Goal: Information Seeking & Learning: Learn about a topic

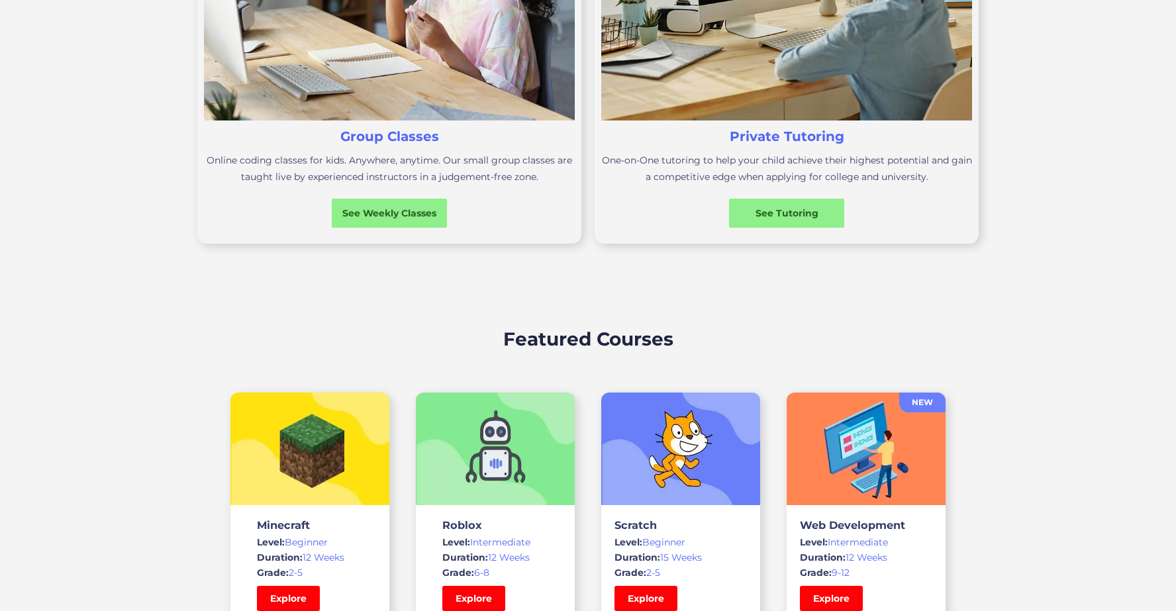
scroll to position [614, 0]
click at [357, 225] on div "See Weekly Classes" at bounding box center [389, 214] width 121 height 30
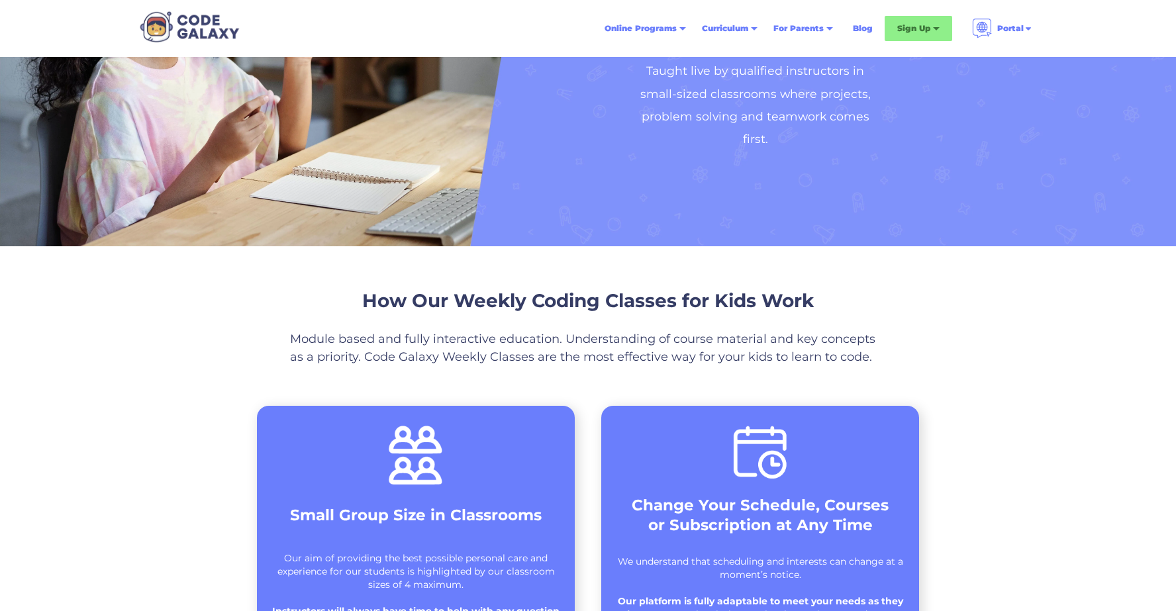
scroll to position [154, 0]
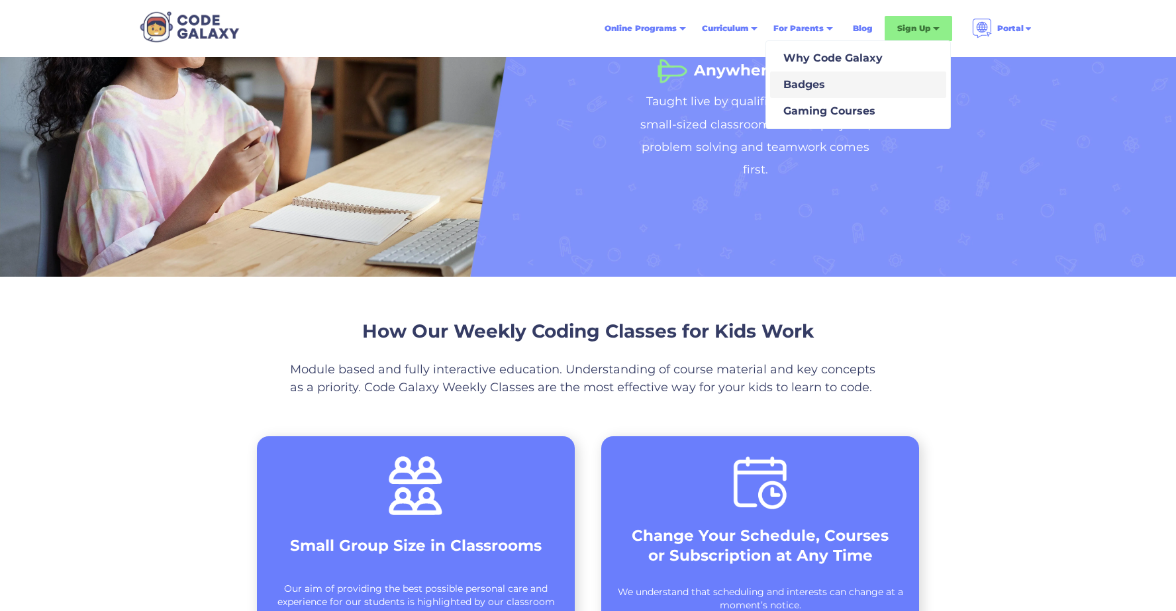
click at [804, 96] on link "Badges" at bounding box center [858, 84] width 176 height 26
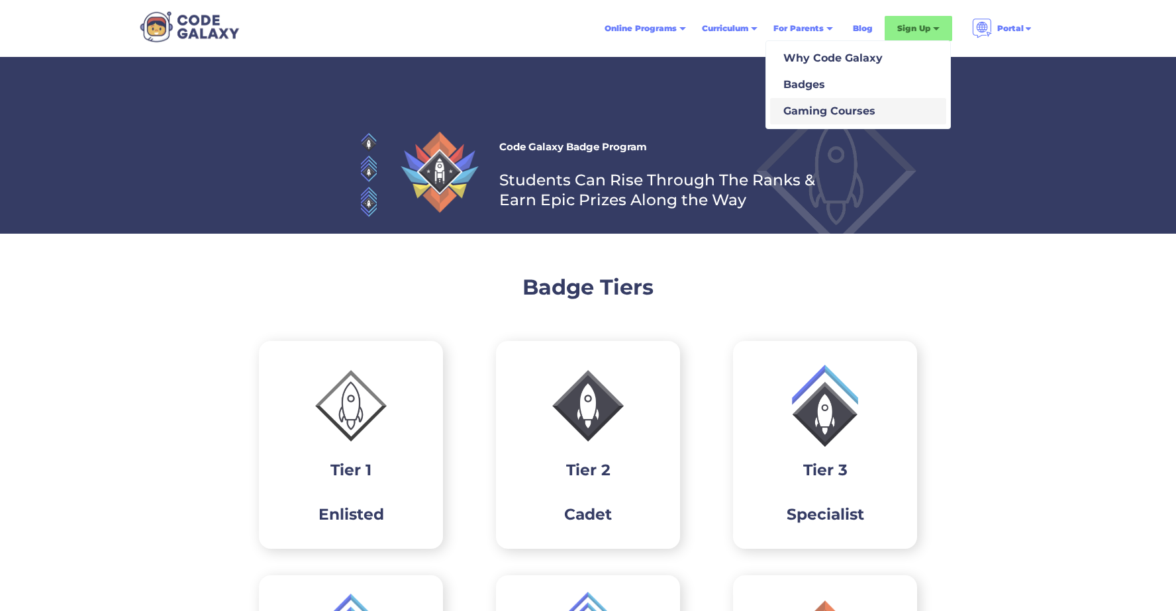
click at [817, 113] on div "Gaming Courses" at bounding box center [826, 111] width 97 height 16
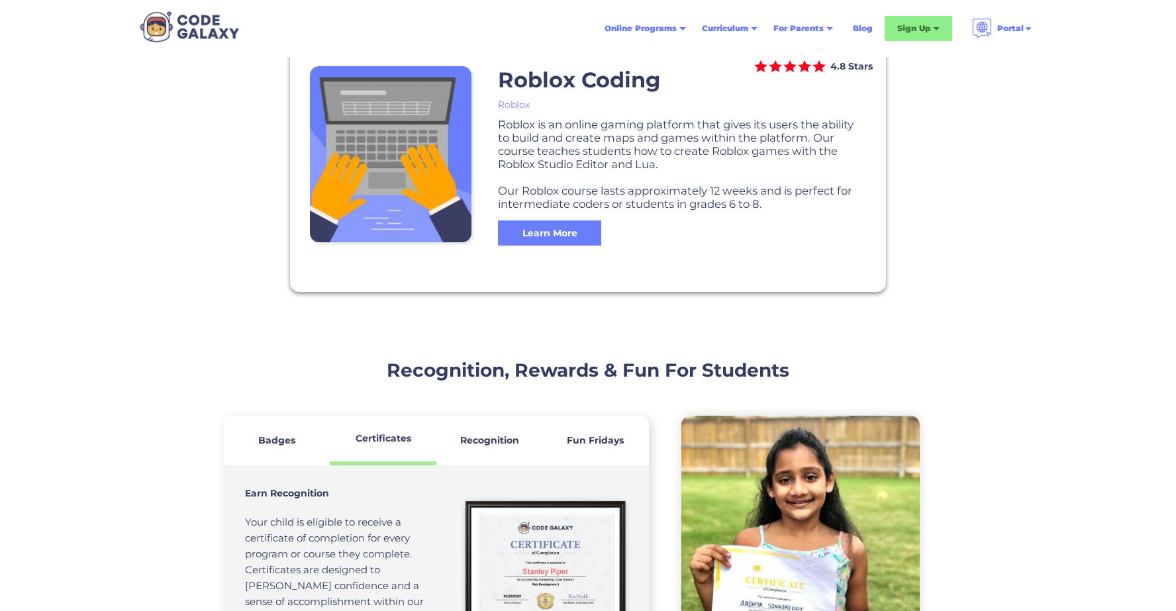
scroll to position [1152, 0]
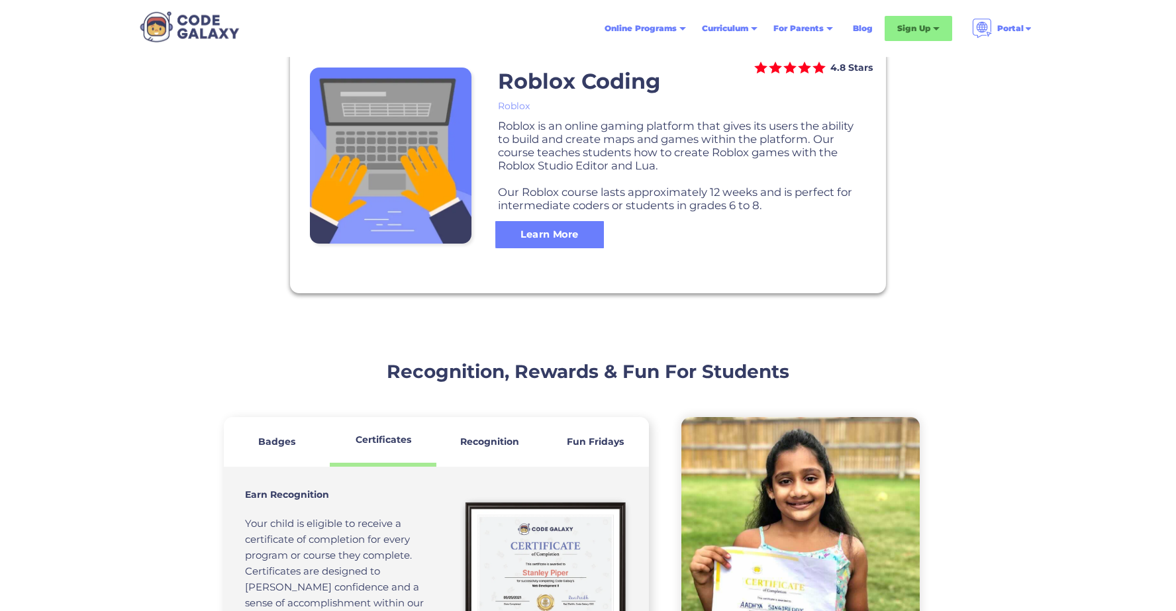
click at [586, 238] on div "Learn More" at bounding box center [549, 234] width 109 height 14
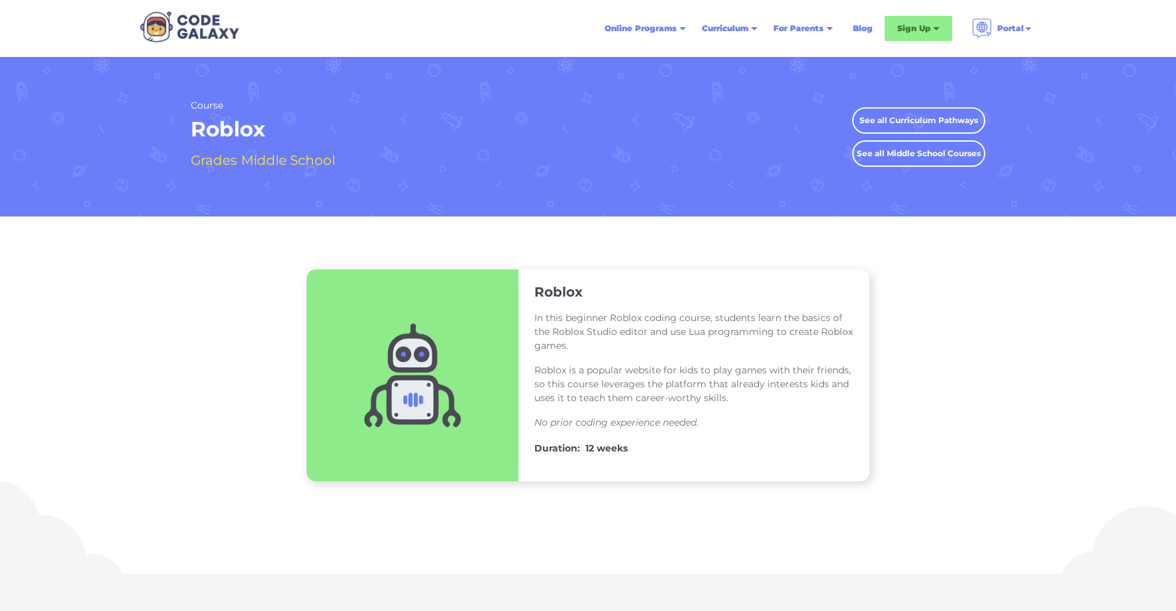
click at [927, 116] on link "See all Curriculum Pathways" at bounding box center [918, 120] width 133 height 26
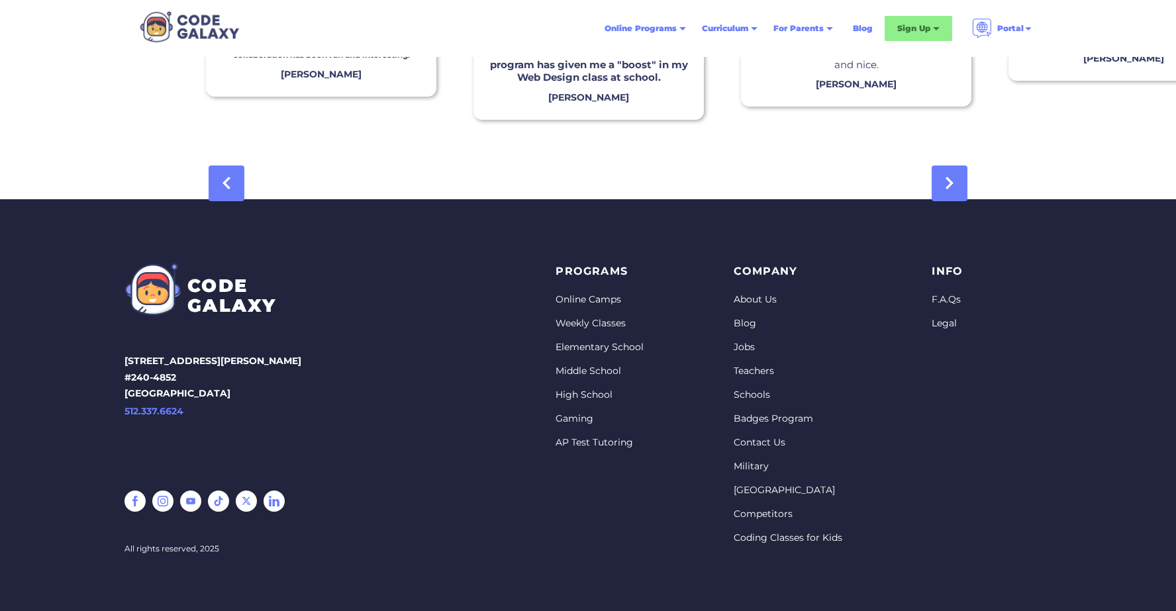
scroll to position [4279, 0]
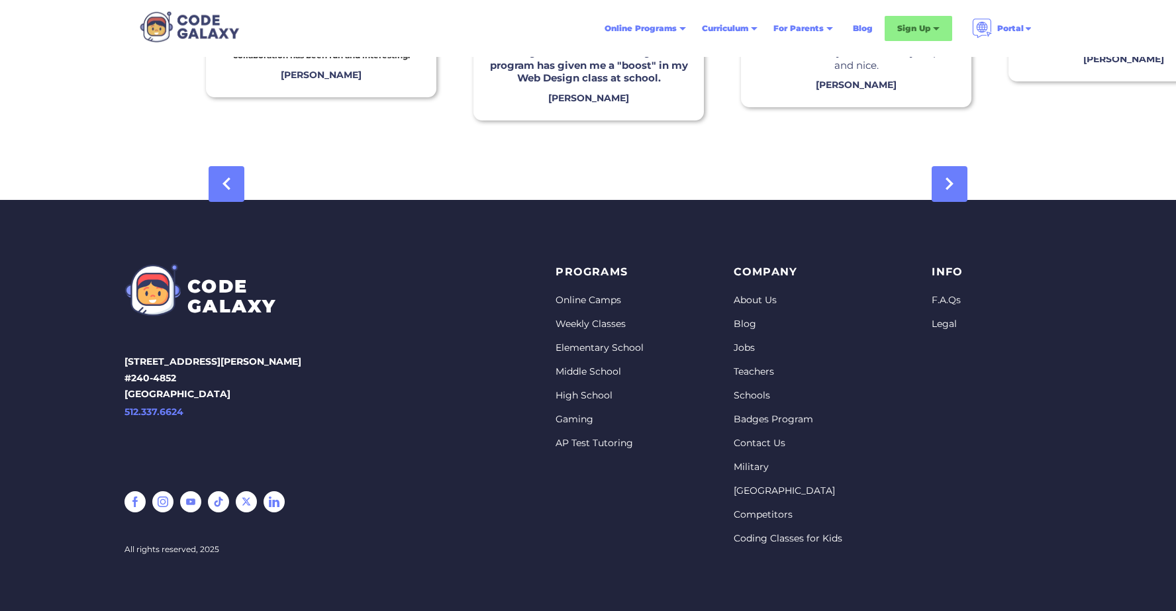
click at [745, 392] on link "Schools" at bounding box center [787, 395] width 109 height 13
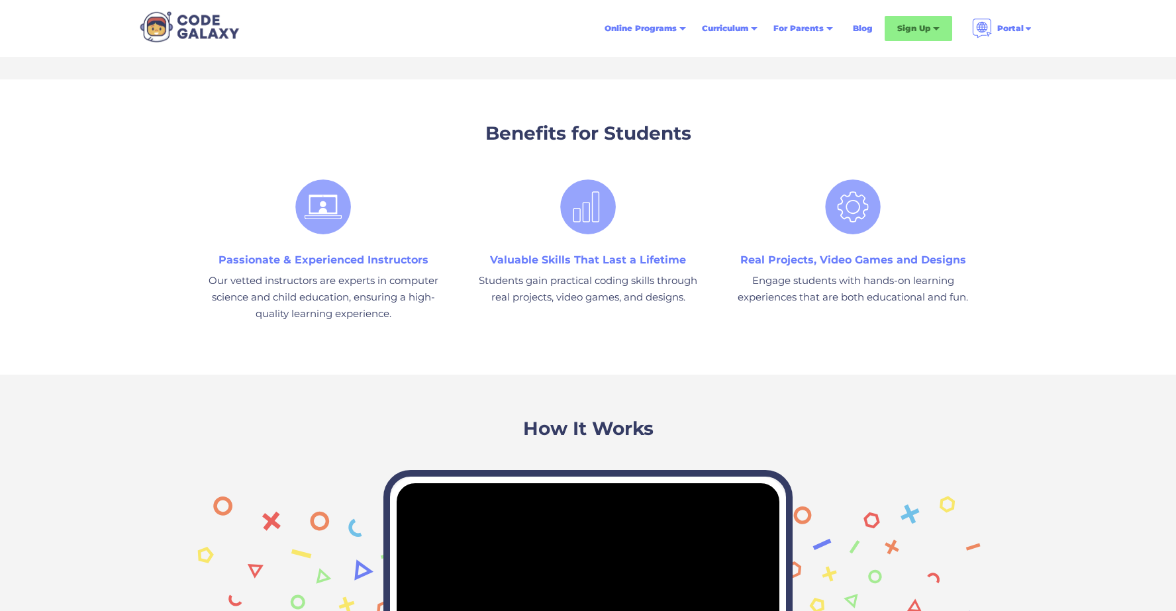
scroll to position [817, 0]
